Goal: Check status

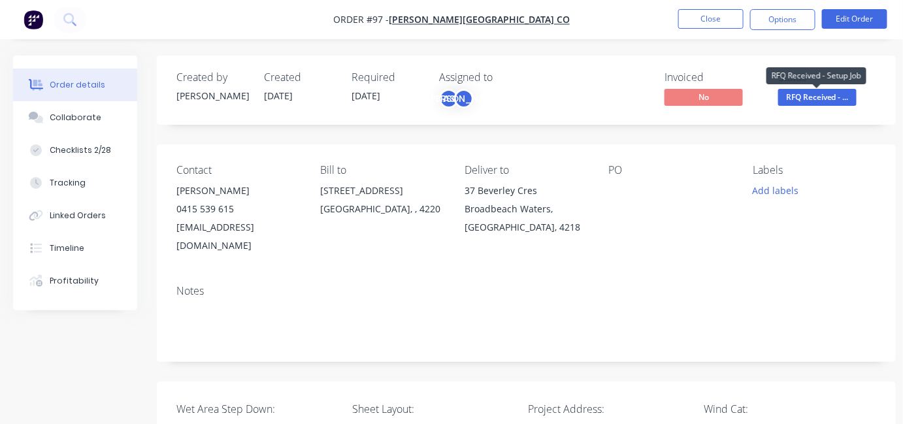
click at [811, 102] on span "RFQ Received - ..." at bounding box center [818, 97] width 78 height 16
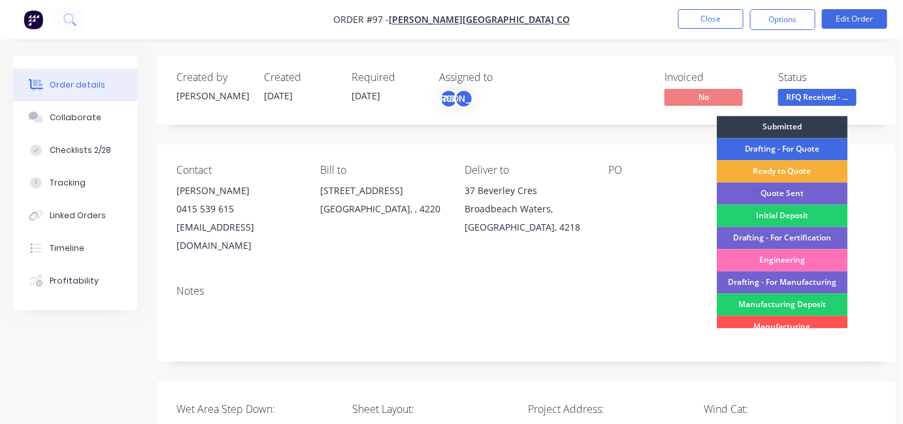
click at [805, 145] on div "Drafting - For Quote" at bounding box center [782, 149] width 131 height 22
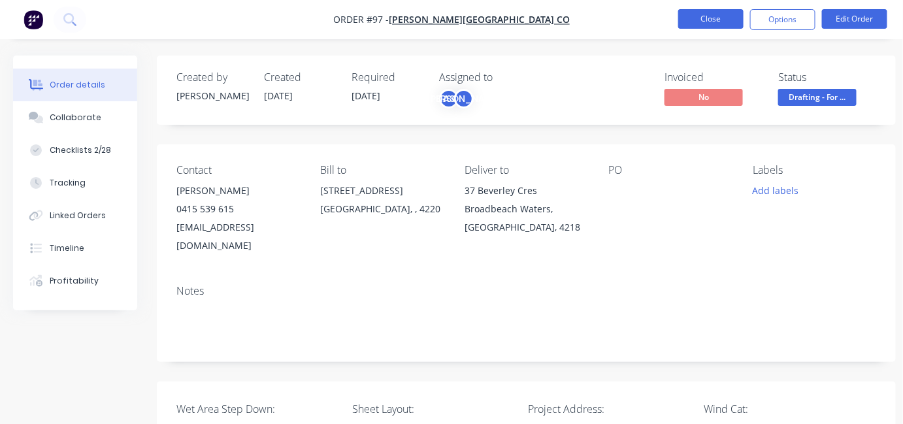
click at [733, 18] on button "Close" at bounding box center [711, 19] width 65 height 20
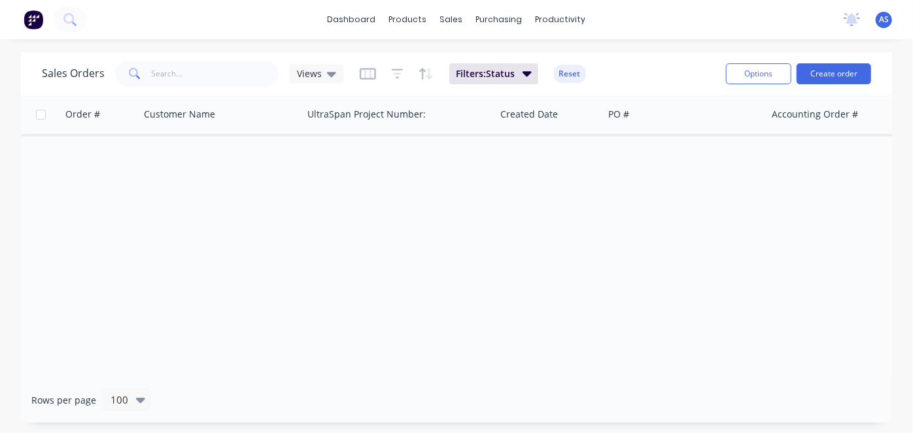
click at [565, 233] on div "Order # Customer Name UltraSpan Project Number: Created Date PO # Accounting Or…" at bounding box center [456, 236] width 871 height 283
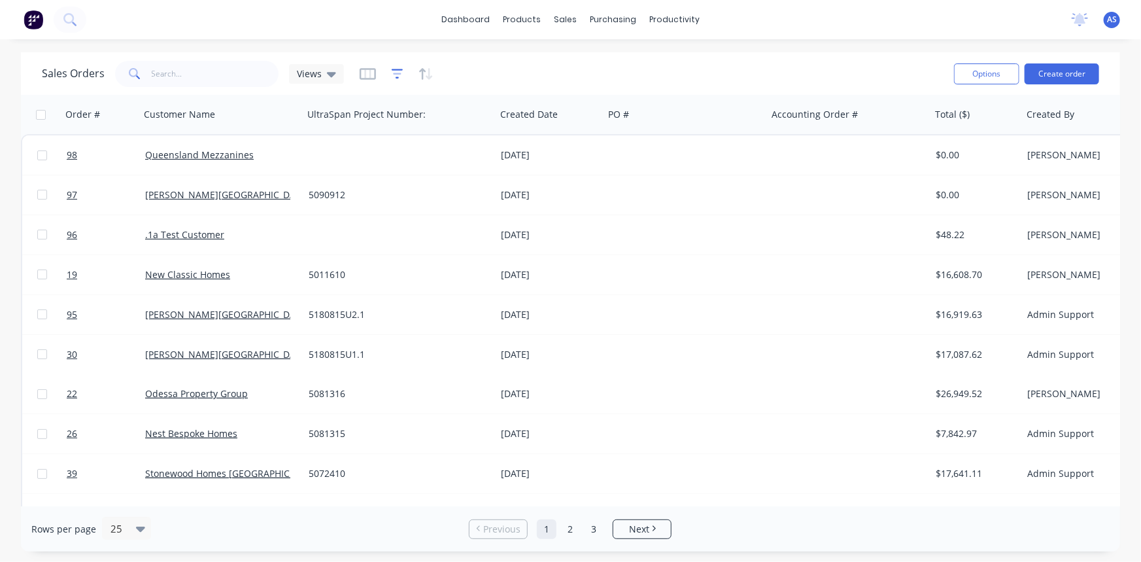
click at [394, 75] on icon "button" at bounding box center [398, 73] width 12 height 13
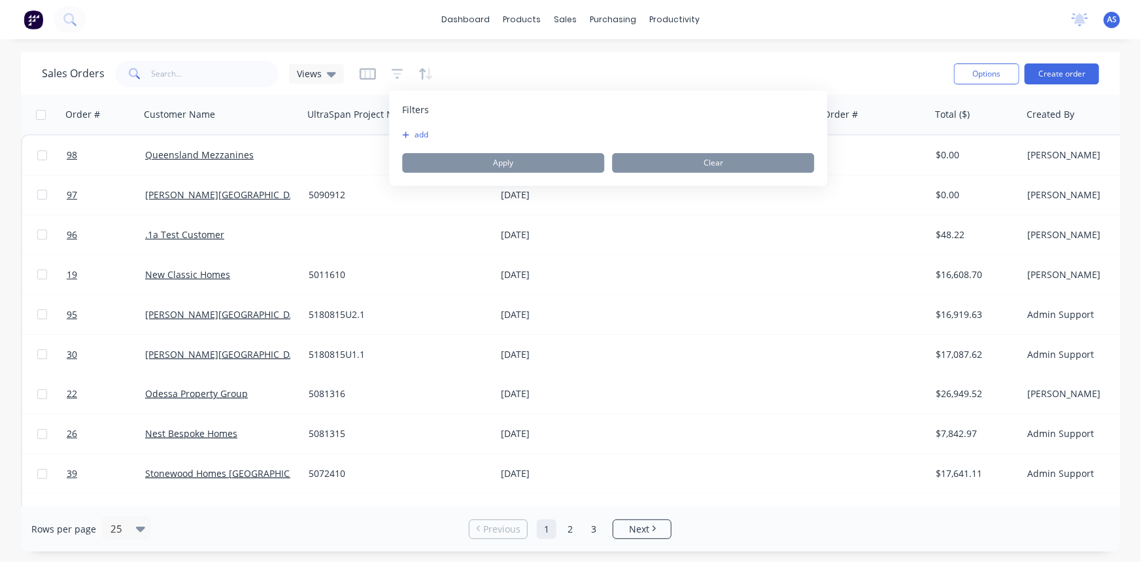
click at [418, 133] on button "add" at bounding box center [418, 134] width 33 height 10
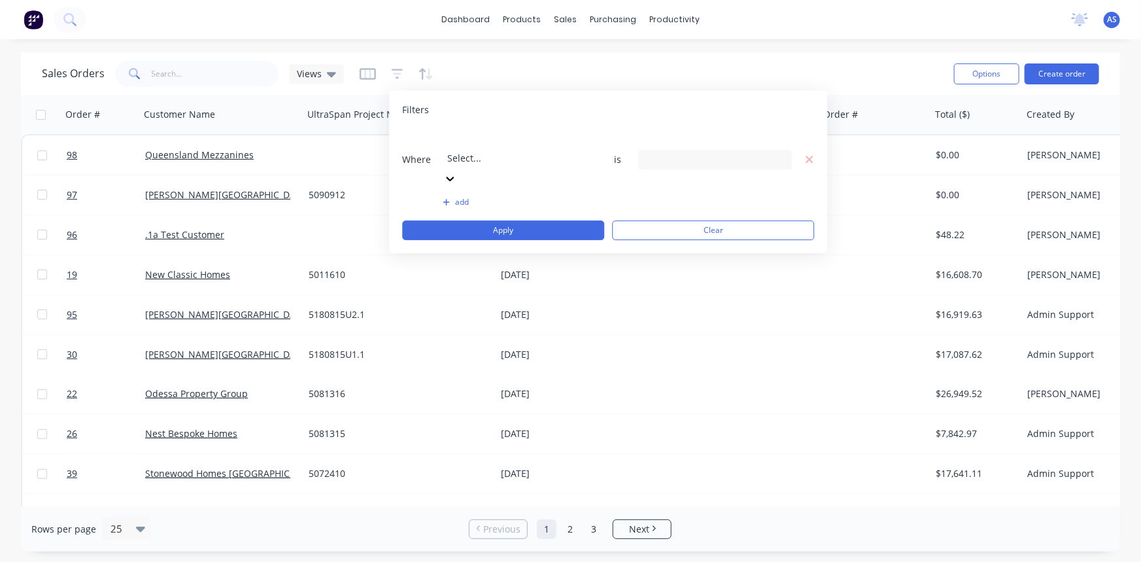
click at [463, 148] on div at bounding box center [541, 140] width 188 height 16
click at [661, 152] on div "19 Status selected" at bounding box center [704, 159] width 118 height 14
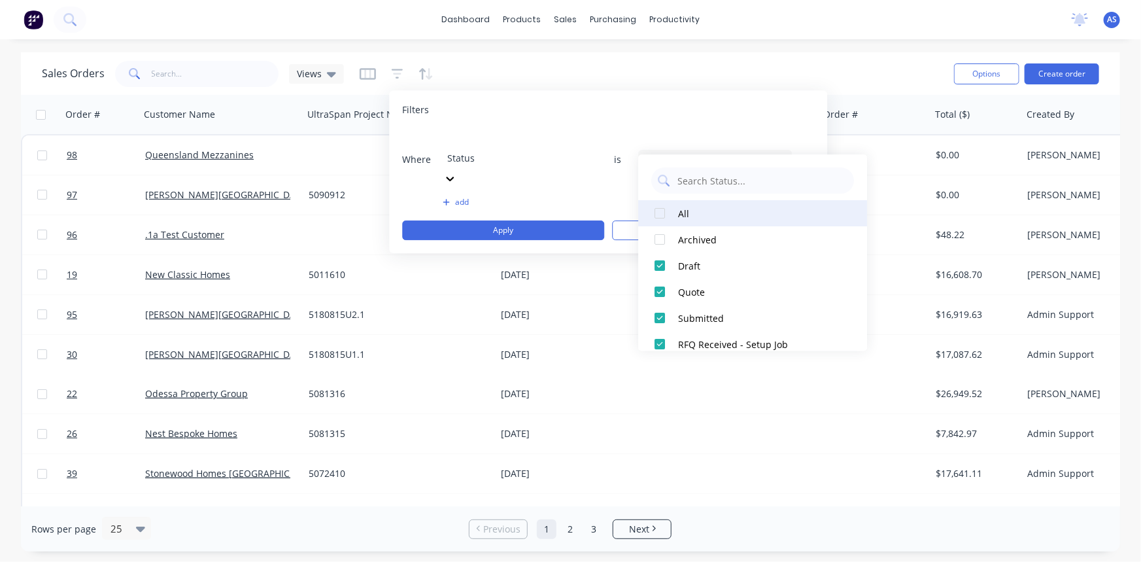
click at [675, 211] on button "All" at bounding box center [752, 213] width 229 height 26
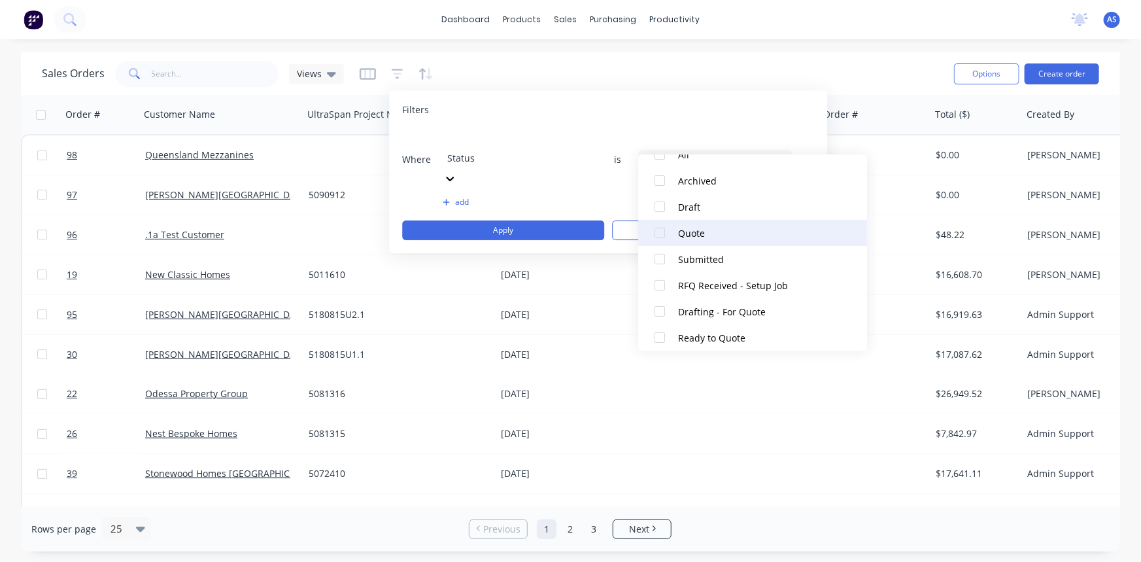
scroll to position [118, 0]
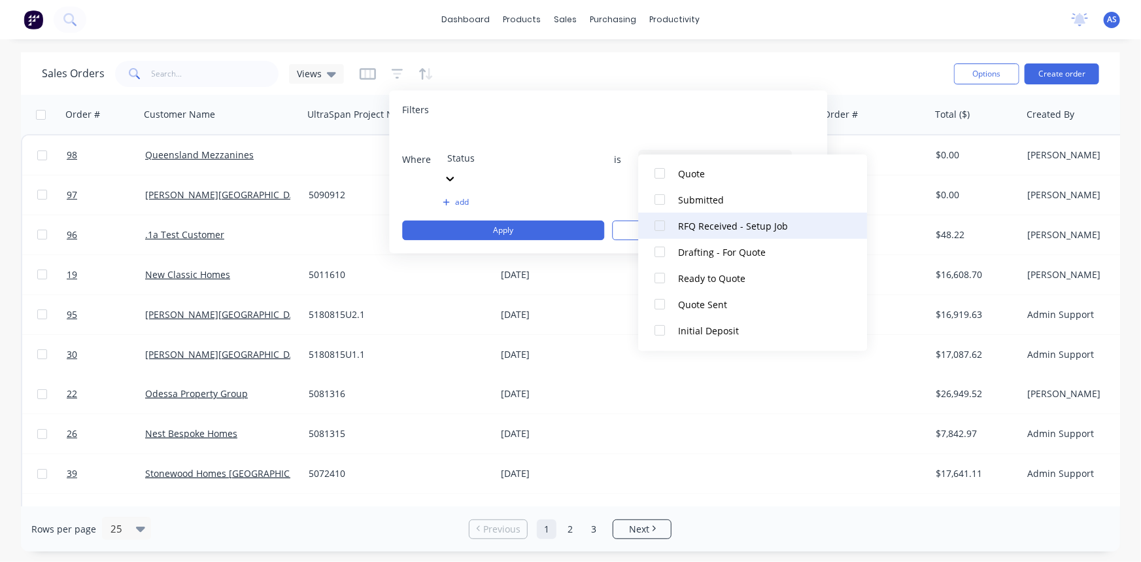
click at [713, 237] on button "RFQ Received - Setup Job" at bounding box center [752, 225] width 229 height 26
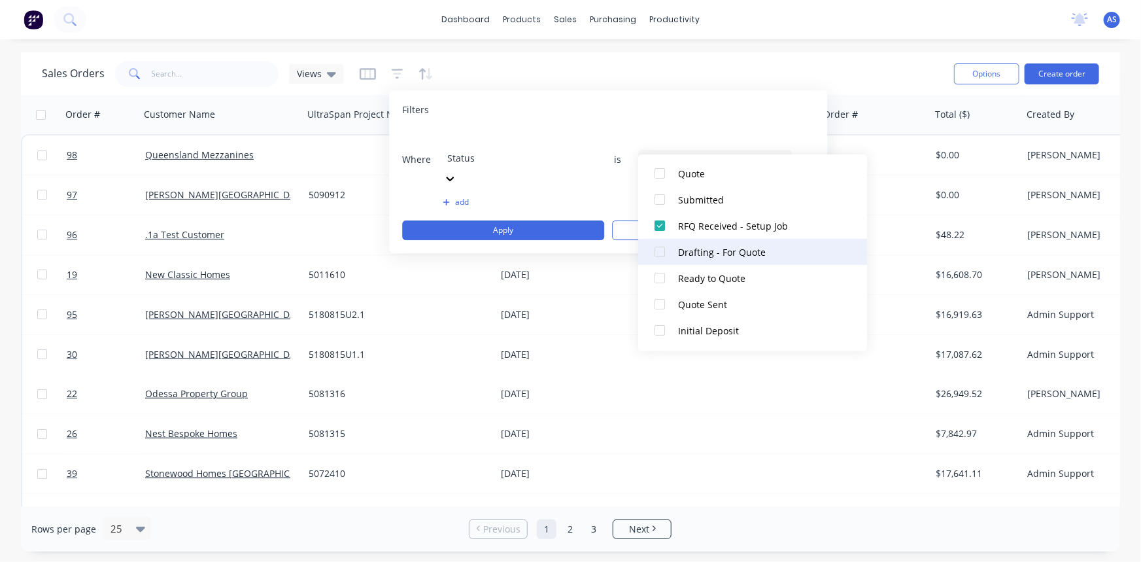
click at [700, 257] on div "Drafting - For Quote" at bounding box center [756, 252] width 157 height 14
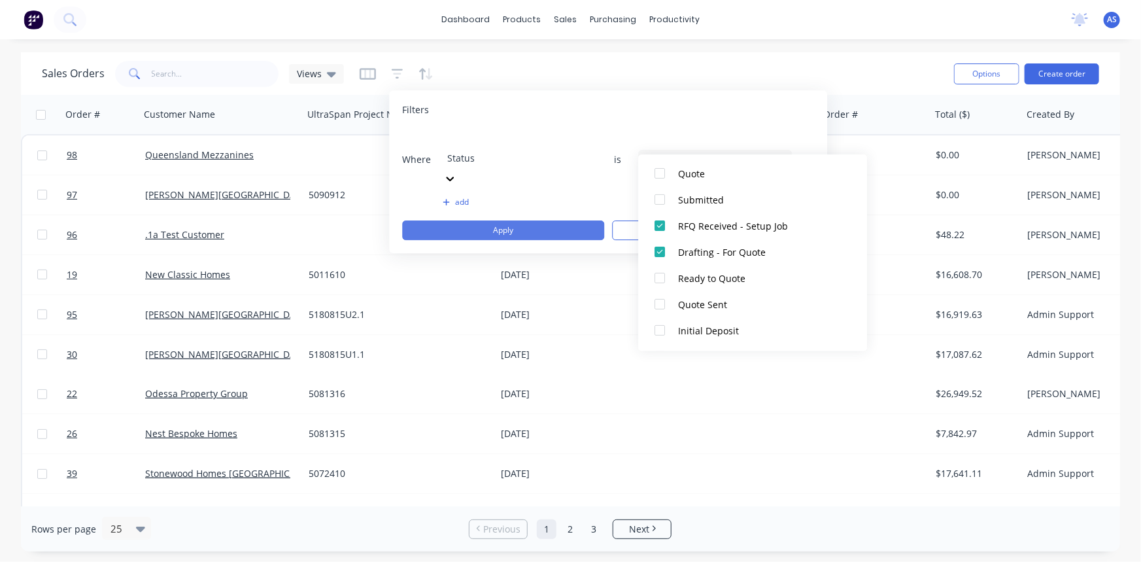
click at [544, 220] on button "Apply" at bounding box center [503, 230] width 202 height 20
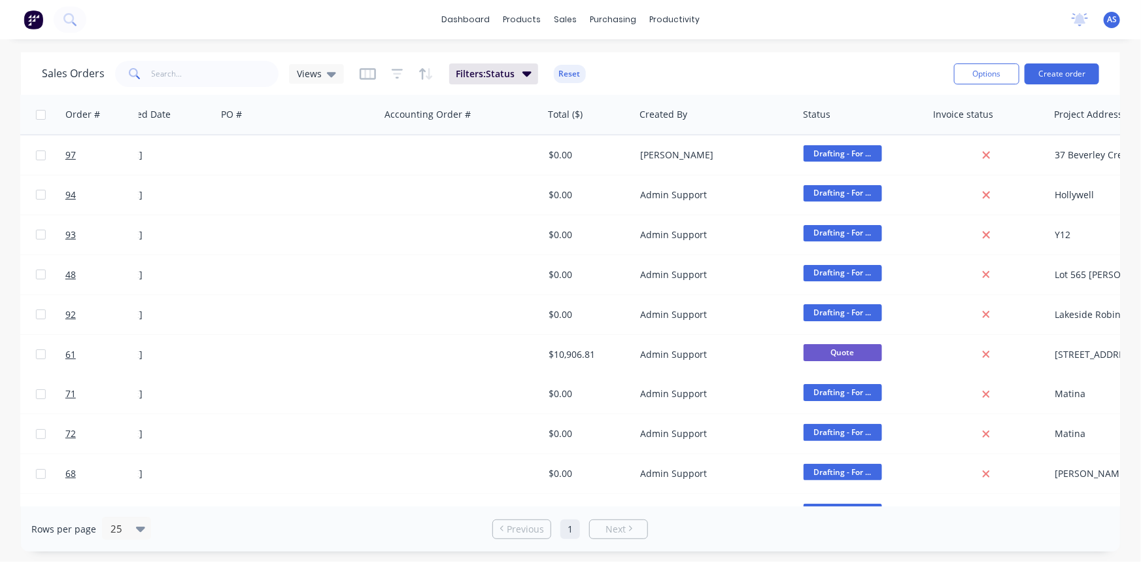
scroll to position [0, 392]
